Goal: Transaction & Acquisition: Purchase product/service

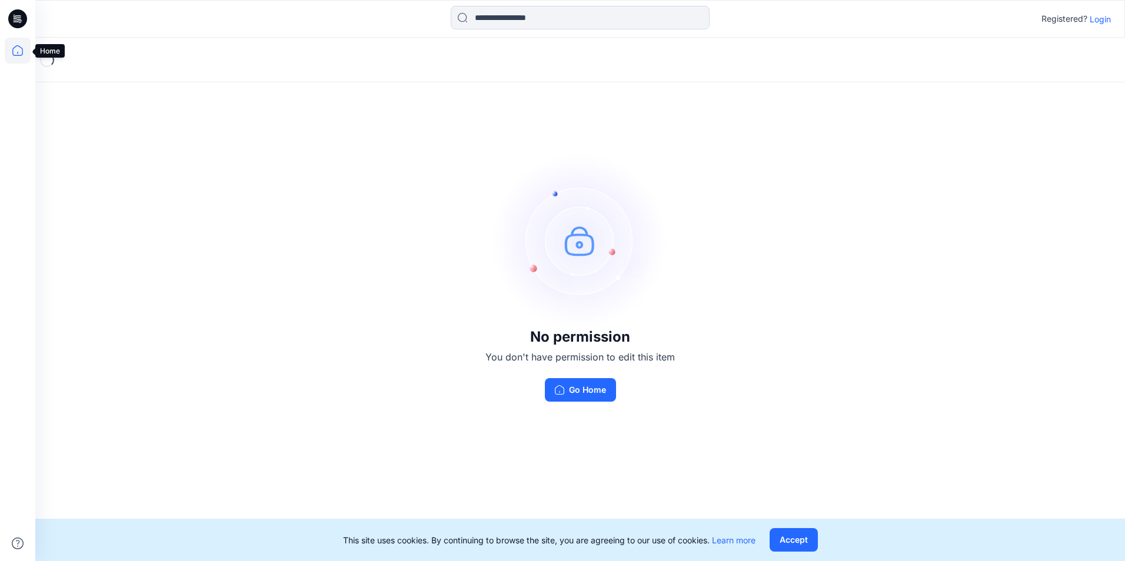
click at [15, 53] on icon at bounding box center [18, 51] width 26 height 26
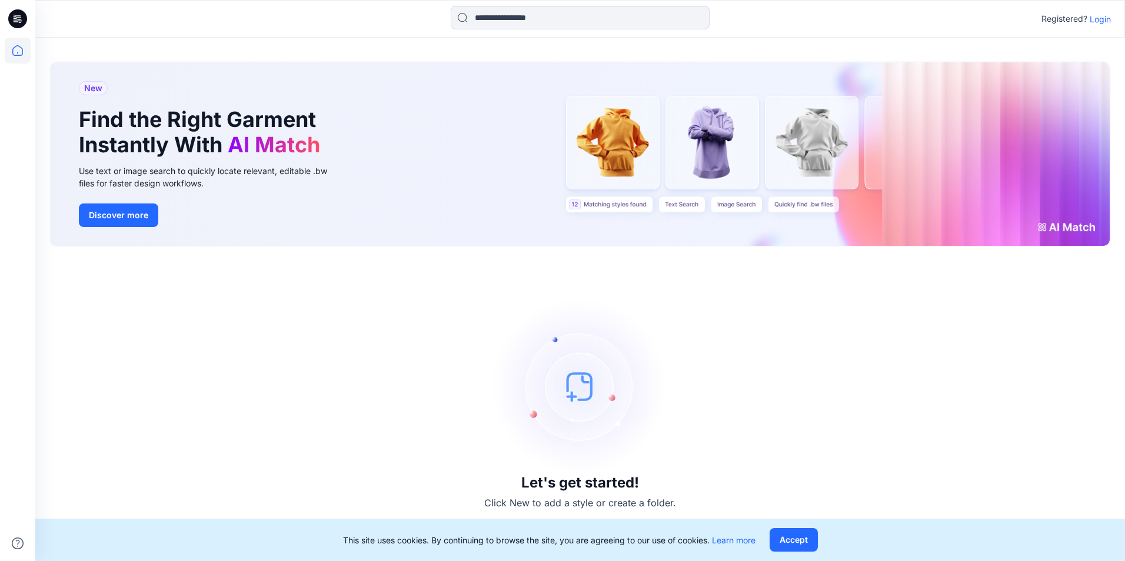
click at [1106, 21] on p "Login" at bounding box center [1100, 19] width 21 height 12
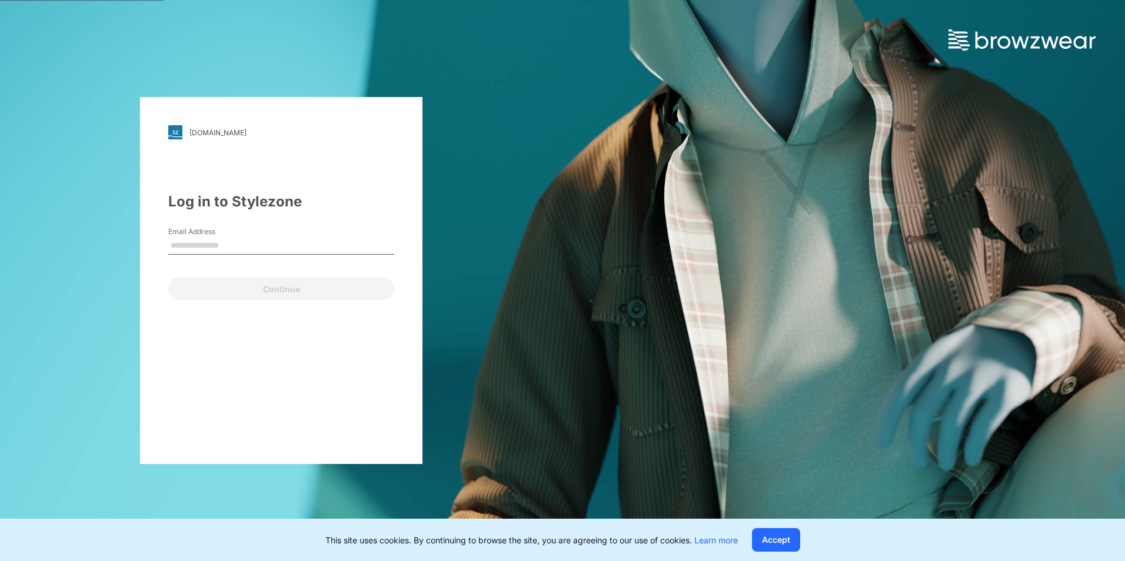
click at [257, 242] on input "Email Address" at bounding box center [281, 246] width 226 height 18
type input "**********"
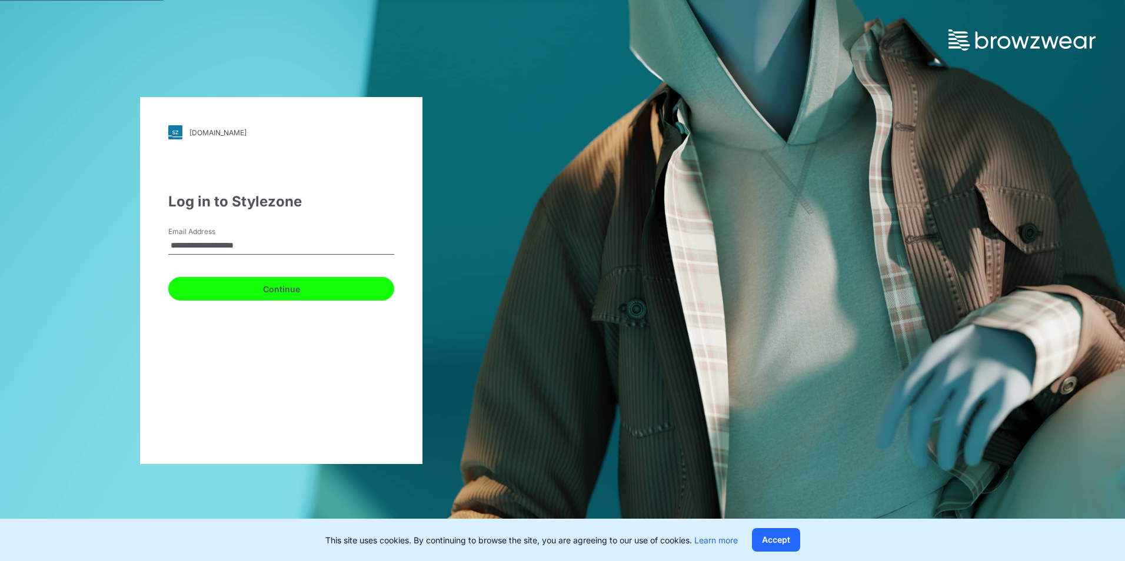
click at [272, 284] on button "Continue" at bounding box center [281, 289] width 226 height 24
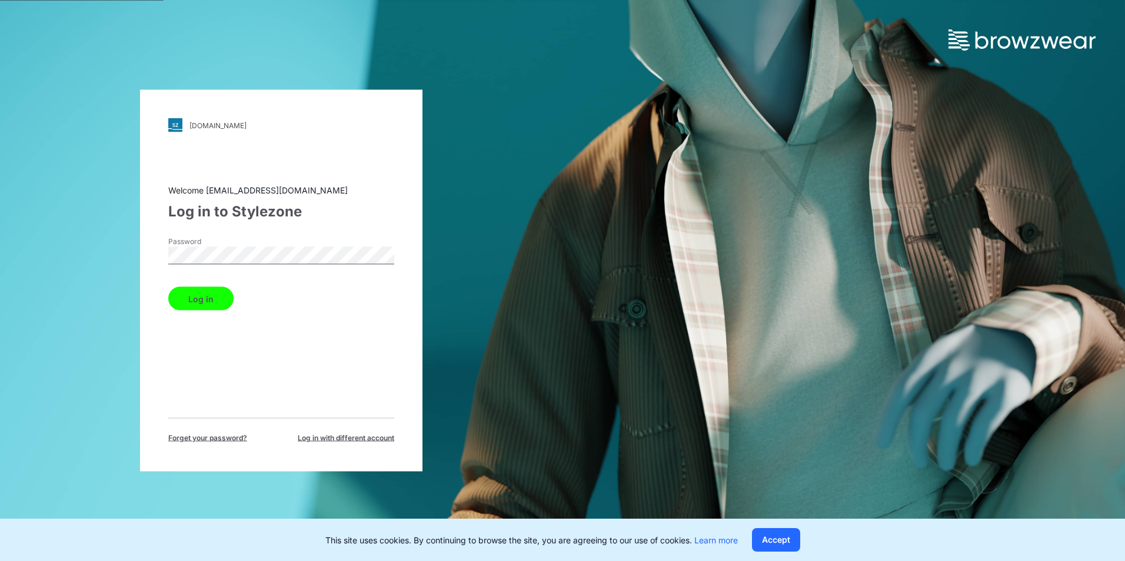
click at [199, 295] on button "Log in" at bounding box center [200, 299] width 65 height 24
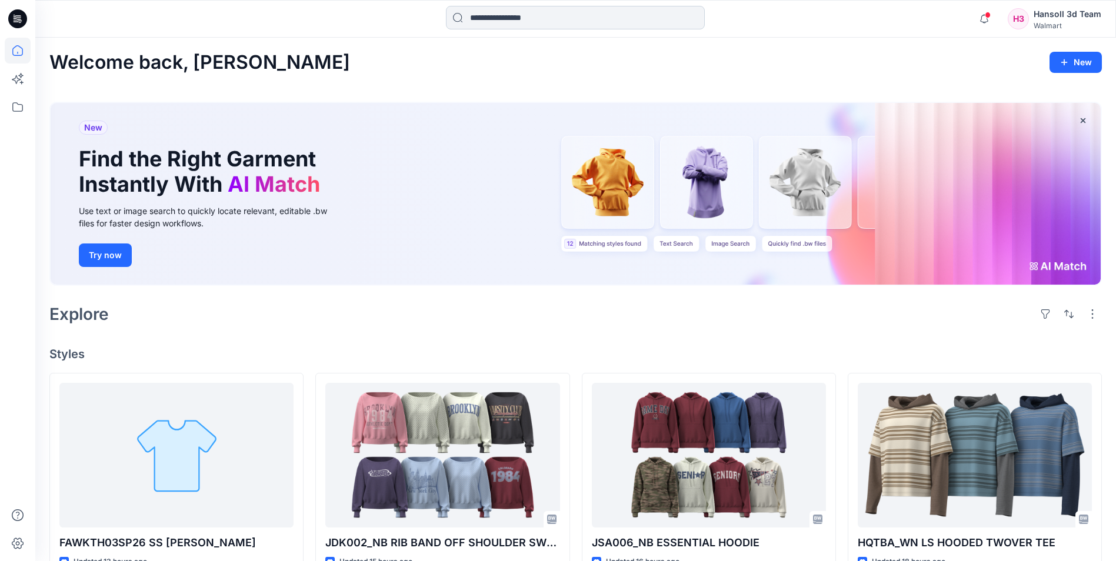
click at [538, 18] on input at bounding box center [575, 18] width 259 height 24
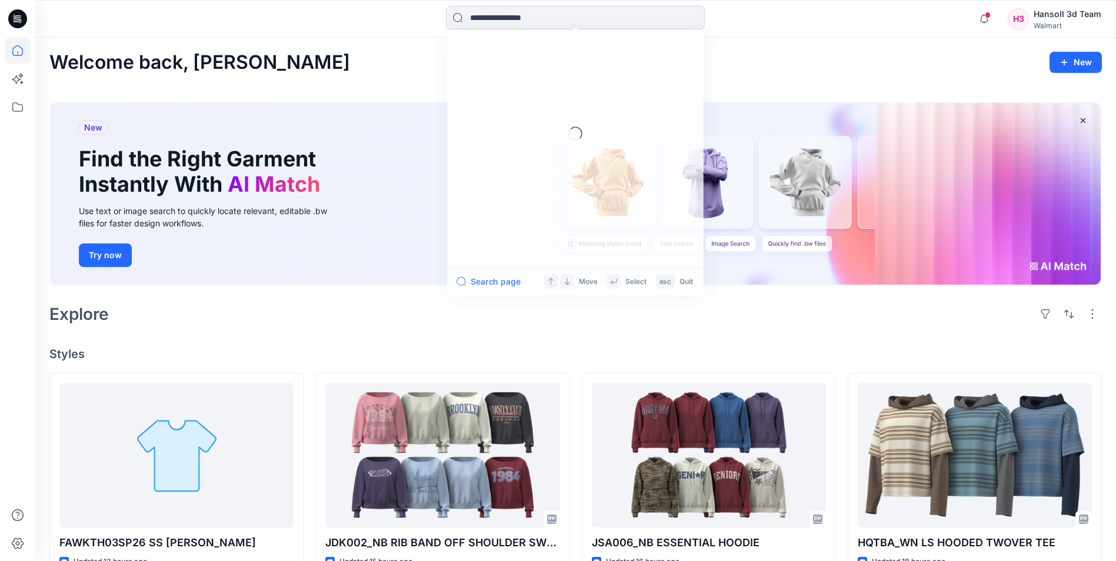
paste input "**********"
type input "**********"
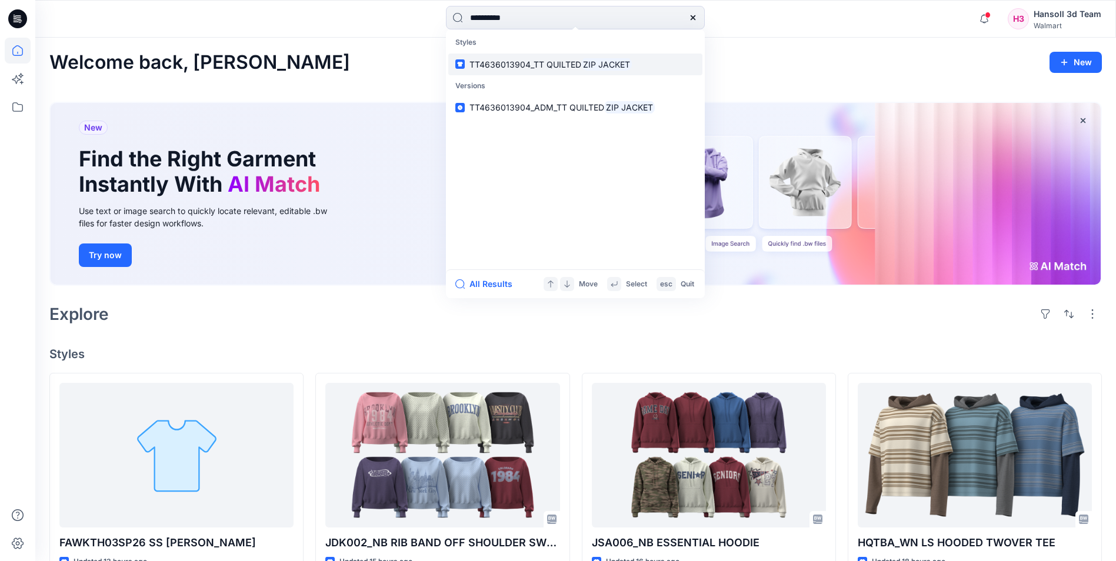
click at [531, 63] on span "TT4636013904_TT QUILTED" at bounding box center [526, 64] width 112 height 10
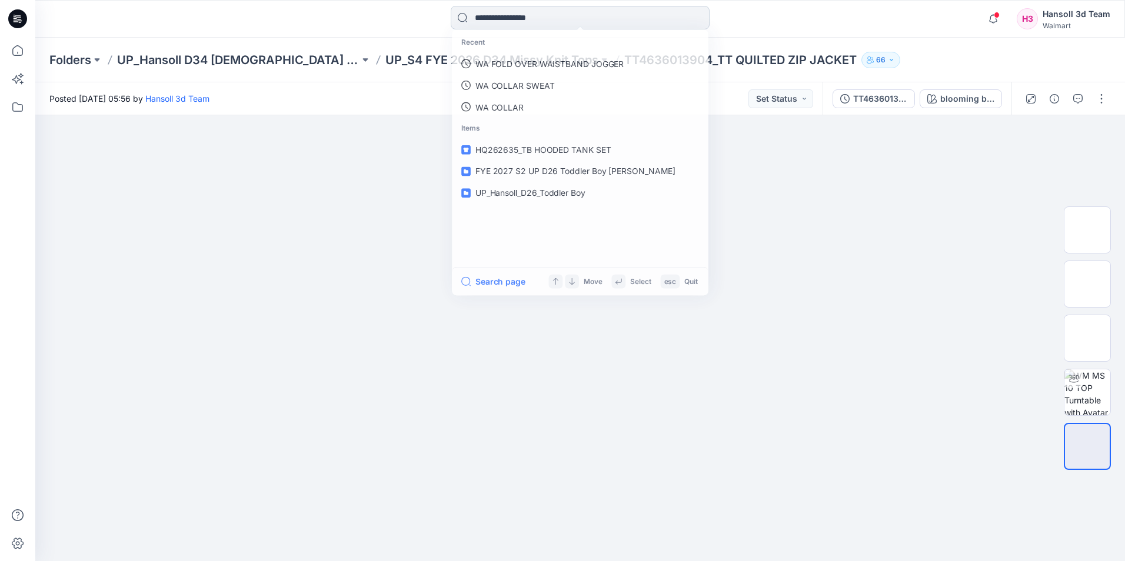
click at [546, 15] on input at bounding box center [580, 18] width 259 height 24
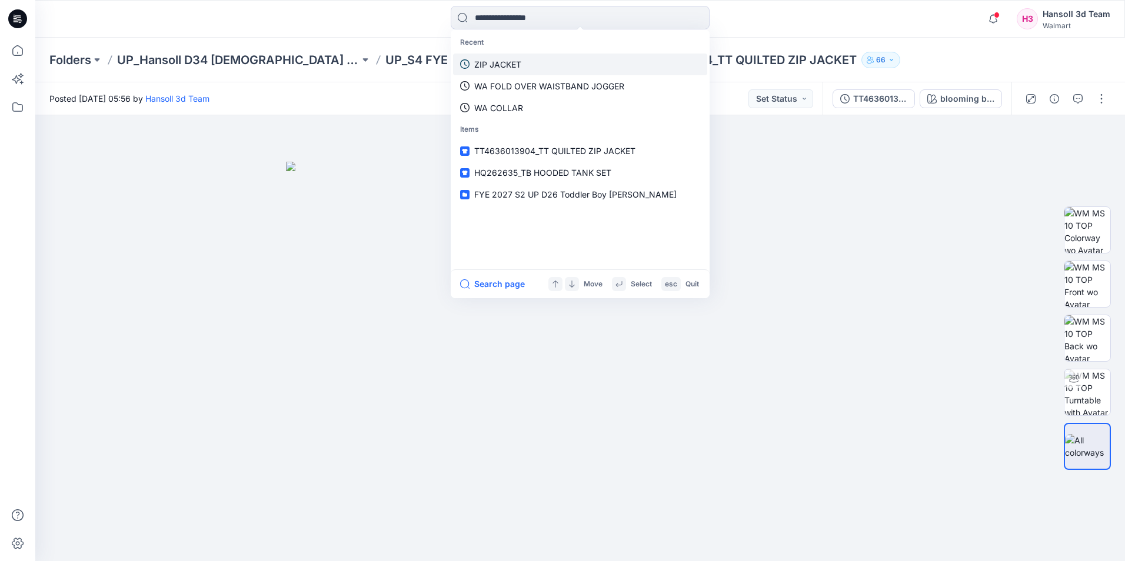
click at [502, 65] on p "ZIP JACKET" at bounding box center [497, 64] width 47 height 12
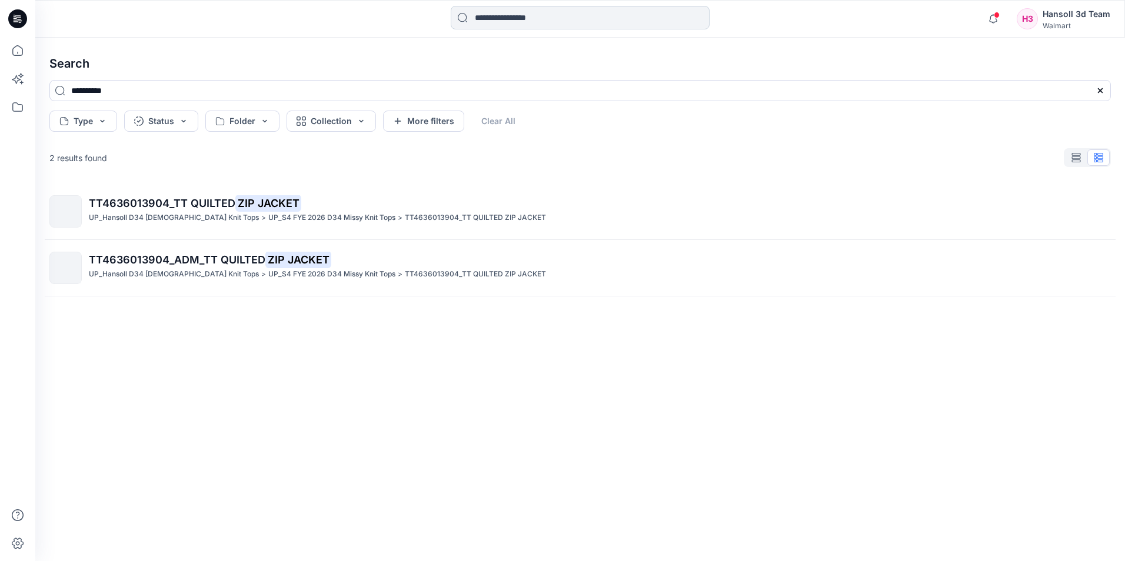
click at [536, 14] on input at bounding box center [580, 18] width 259 height 24
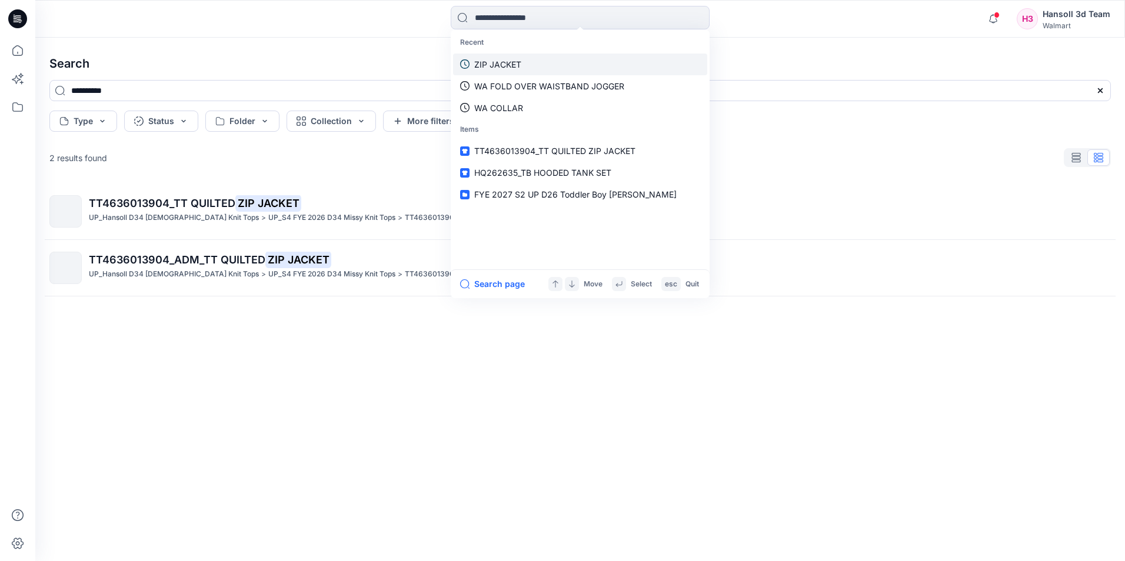
click at [503, 59] on p "ZIP JACKET" at bounding box center [497, 64] width 47 height 12
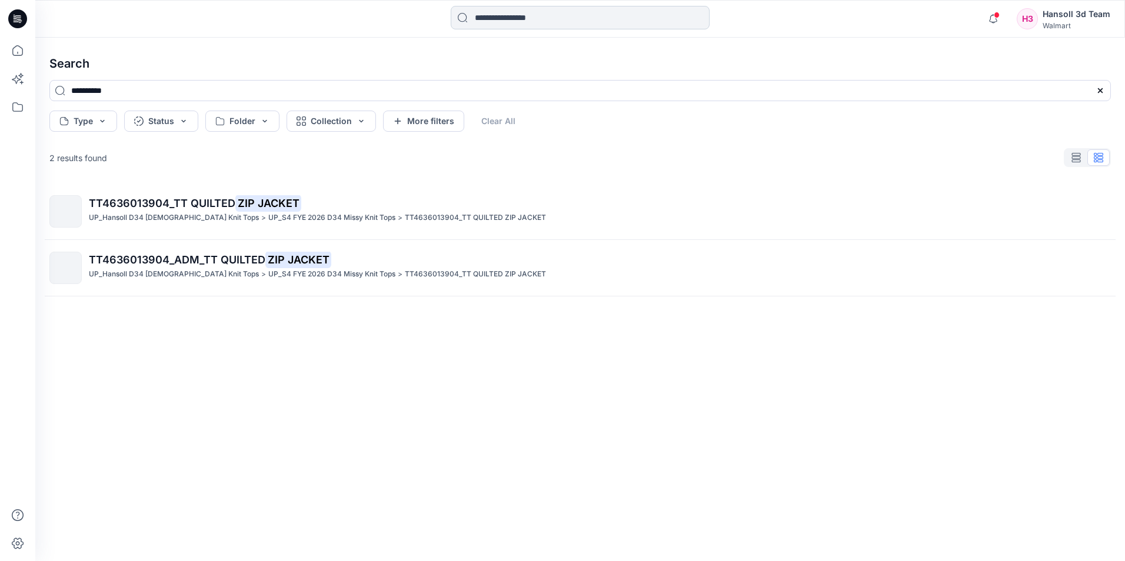
click at [503, 18] on input at bounding box center [580, 18] width 259 height 24
type input "******"
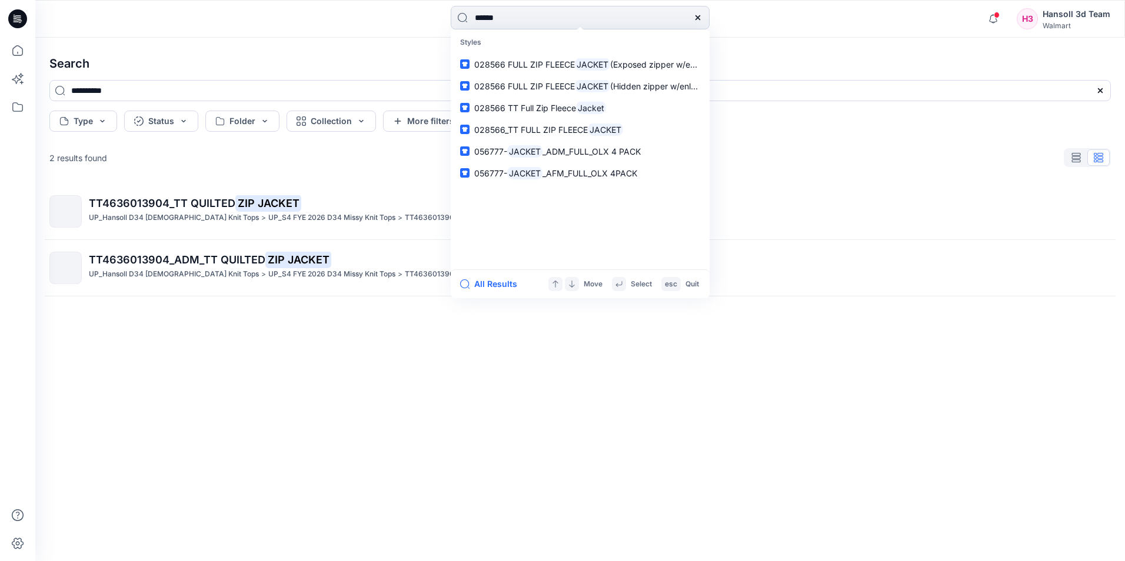
type input "******"
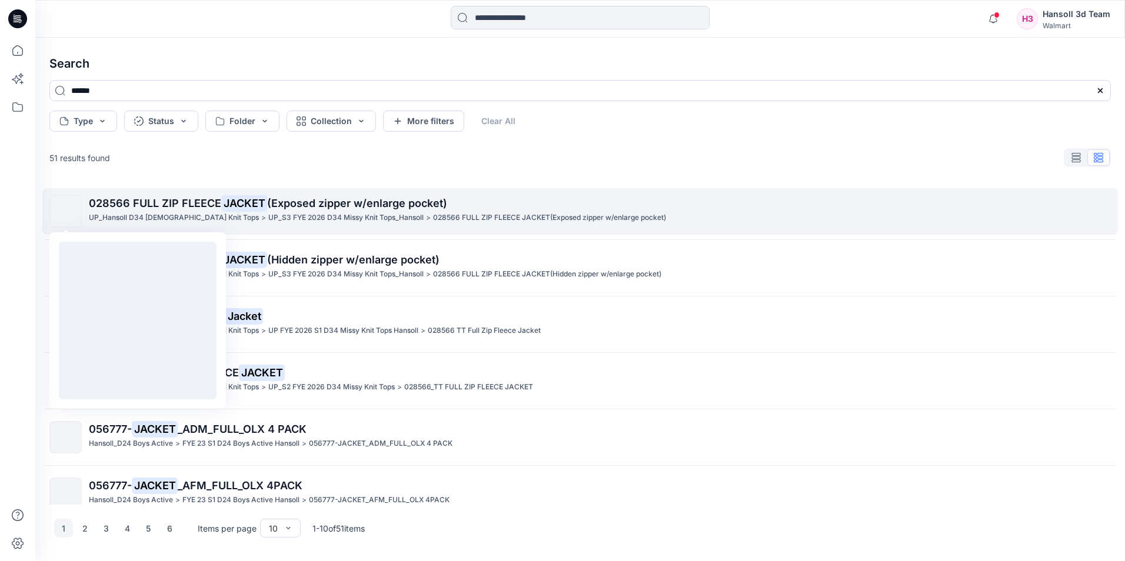
click at [66, 212] on img at bounding box center [66, 212] width 0 height 0
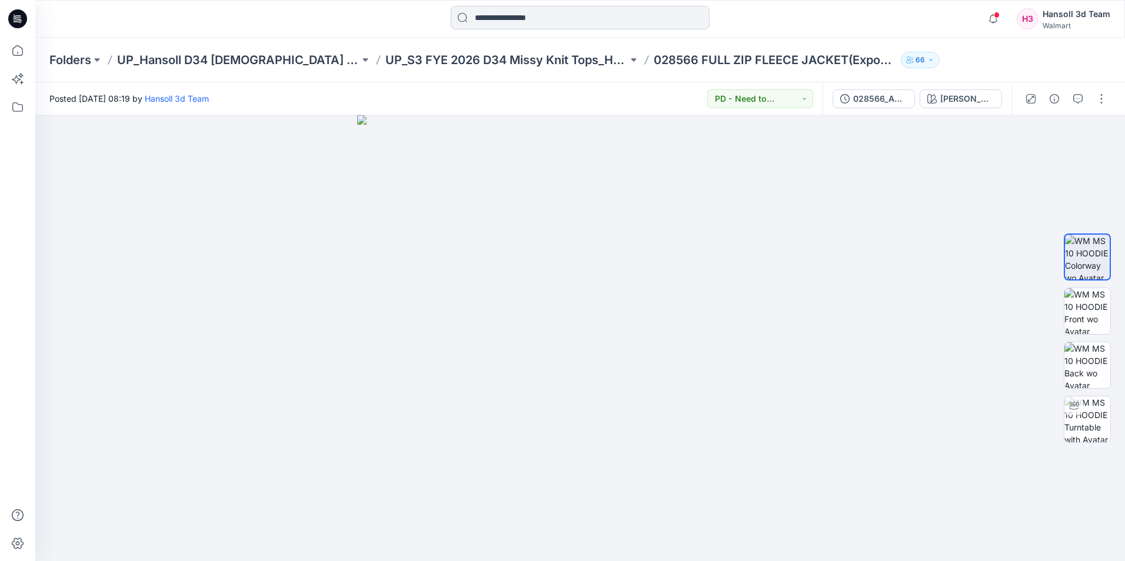
click at [564, 20] on input at bounding box center [580, 18] width 259 height 24
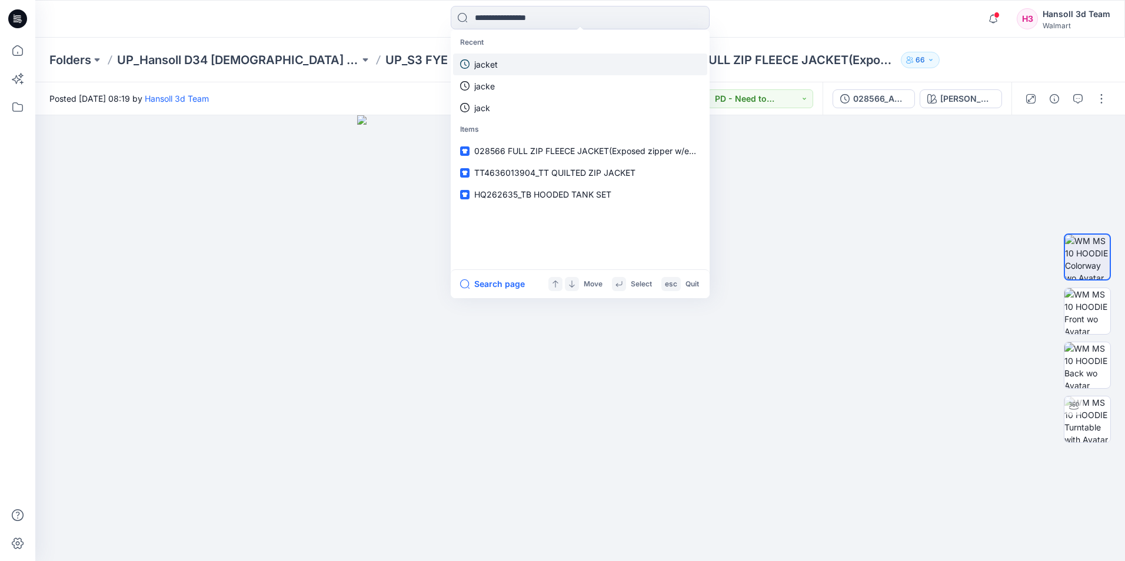
click at [493, 61] on p "jacket" at bounding box center [486, 64] width 24 height 12
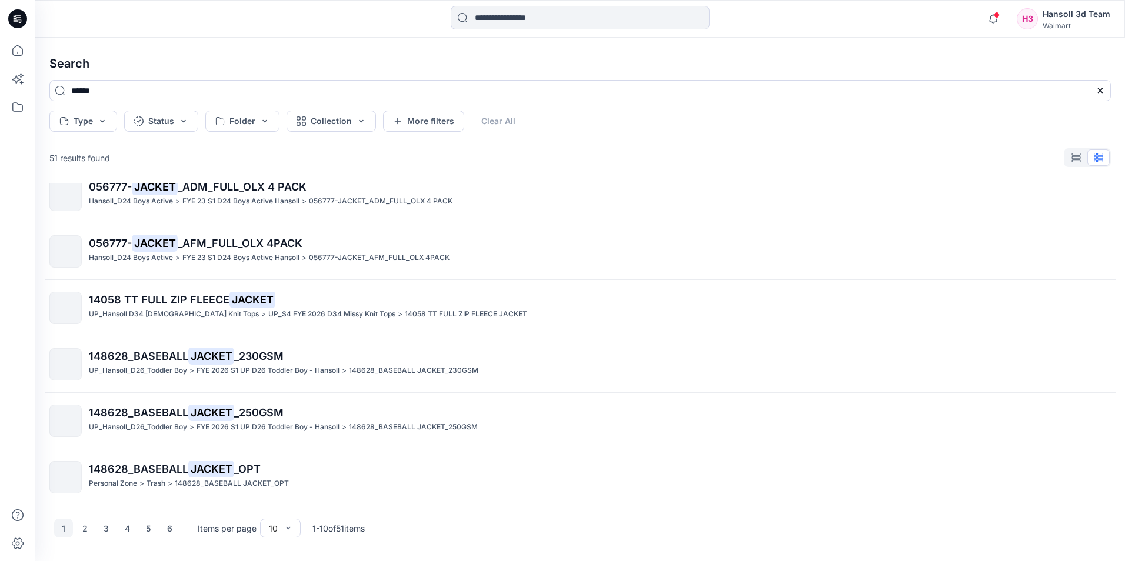
scroll to position [244, 0]
click at [84, 527] on button "2" at bounding box center [84, 528] width 19 height 19
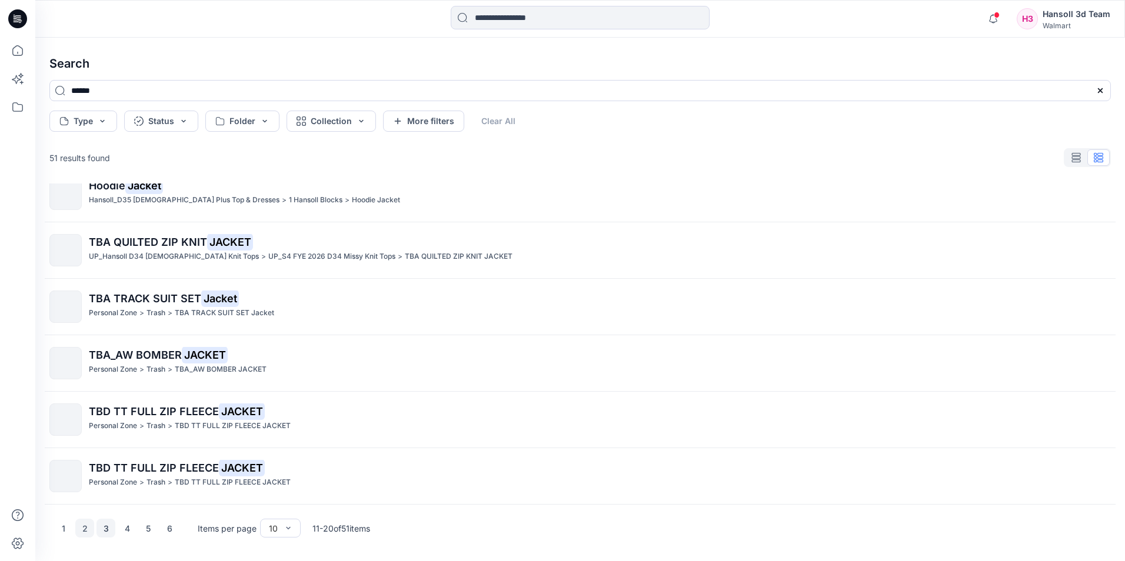
click at [108, 532] on button "3" at bounding box center [106, 528] width 19 height 19
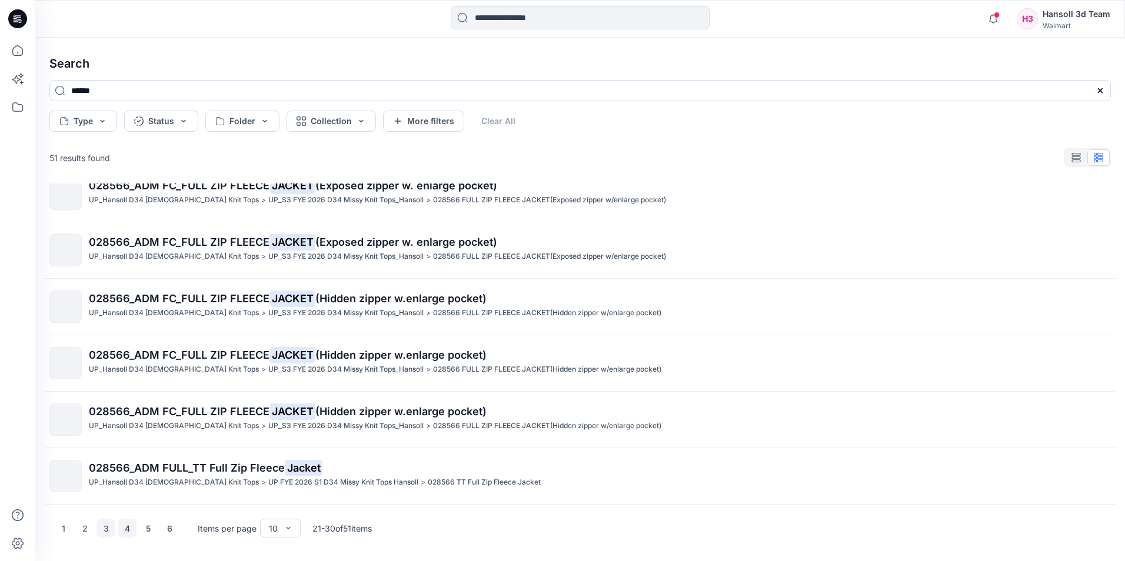
click at [127, 530] on button "4" at bounding box center [127, 528] width 19 height 19
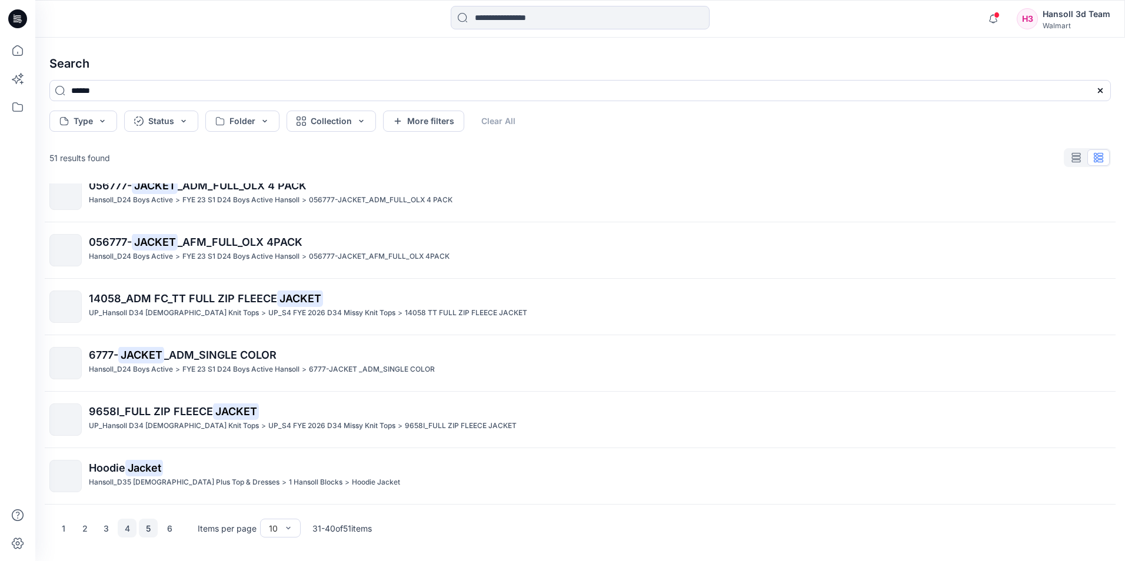
click at [148, 530] on button "5" at bounding box center [148, 528] width 19 height 19
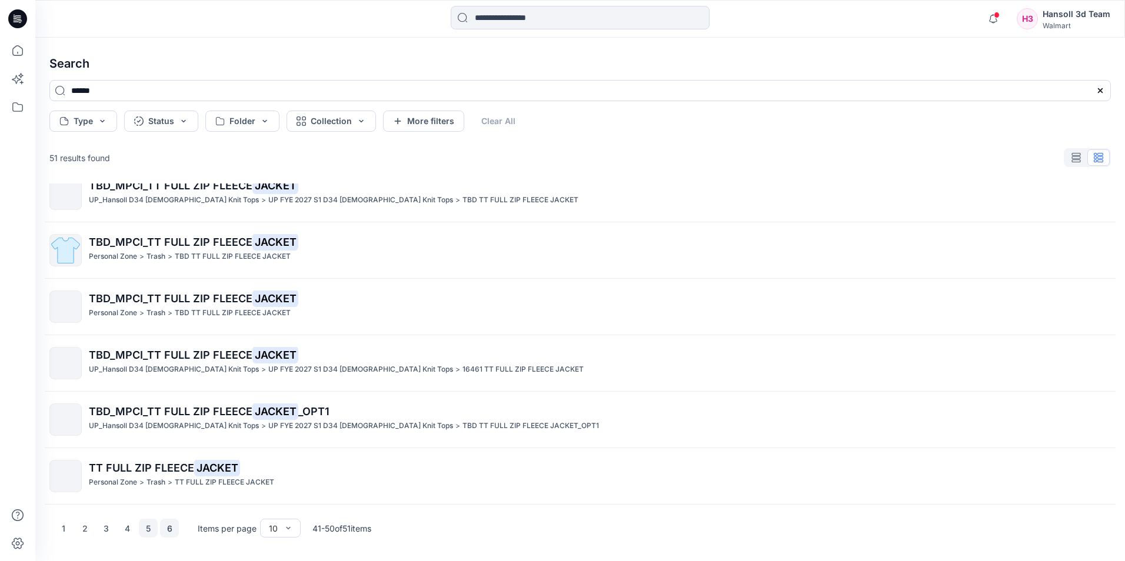
click at [171, 529] on button "6" at bounding box center [169, 528] width 19 height 19
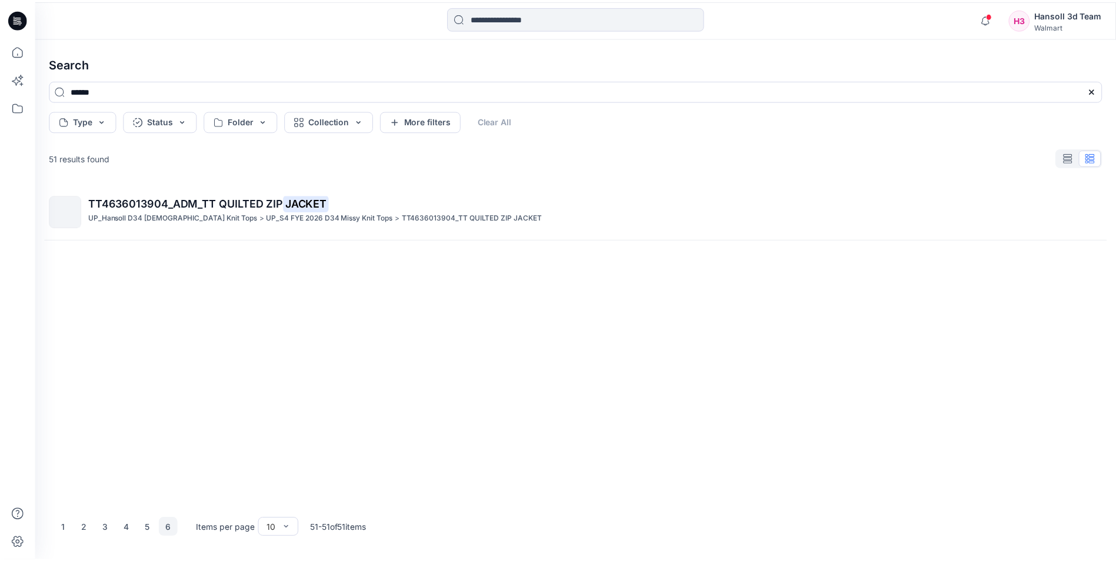
scroll to position [0, 0]
click at [20, 52] on icon at bounding box center [18, 51] width 26 height 26
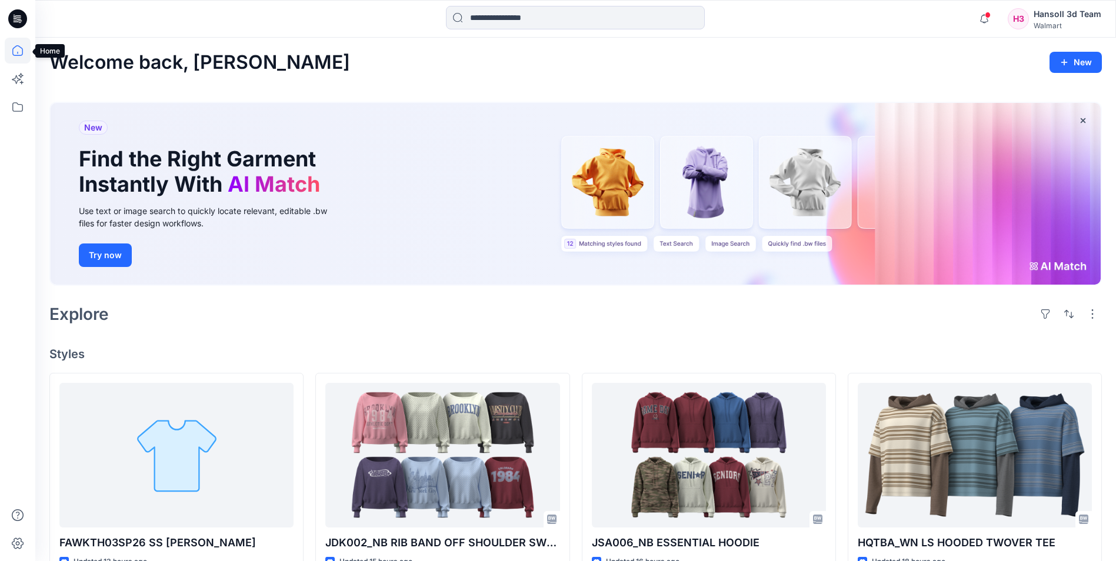
click at [18, 50] on icon at bounding box center [18, 51] width 26 height 26
click at [543, 18] on input at bounding box center [575, 18] width 259 height 24
